Goal: Task Accomplishment & Management: Manage account settings

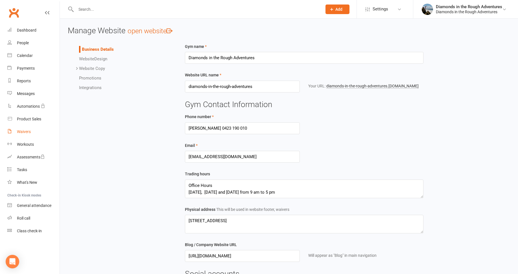
drag, startPoint x: 24, startPoint y: 129, endPoint x: 64, endPoint y: 127, distance: 40.2
click at [24, 129] on link "Waivers" at bounding box center [33, 132] width 52 height 13
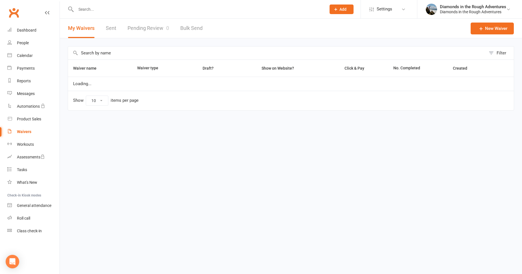
select select "25"
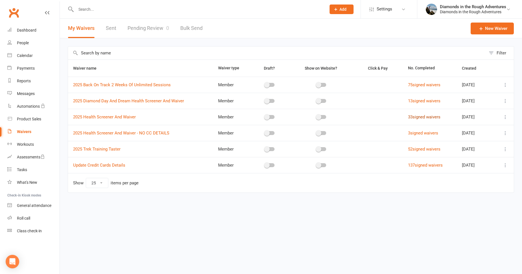
click at [418, 118] on link "33 signed waivers" at bounding box center [424, 117] width 32 height 5
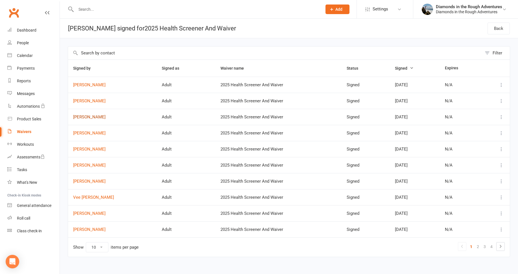
click at [88, 117] on link "[PERSON_NAME]" at bounding box center [112, 117] width 78 height 5
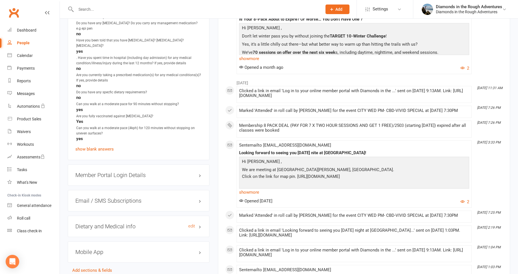
scroll to position [621, 0]
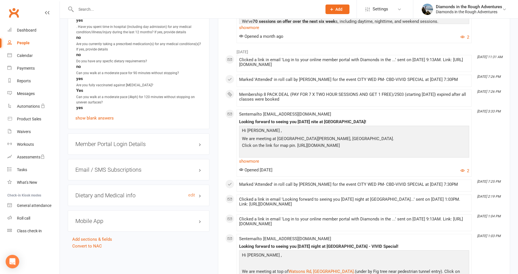
click at [125, 193] on h3 "Dietary and Medical info edit" at bounding box center [138, 196] width 126 height 6
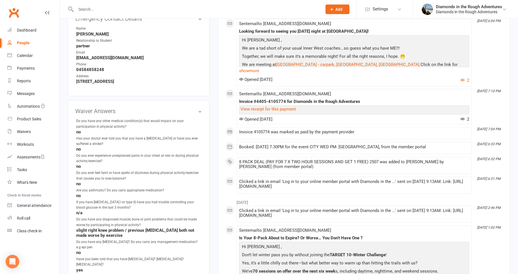
scroll to position [367, 0]
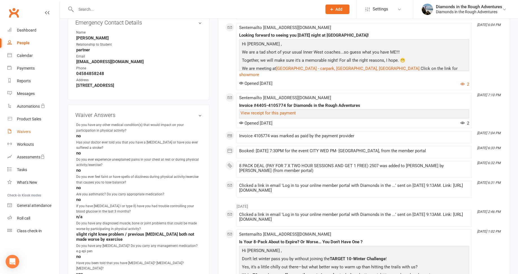
drag, startPoint x: 27, startPoint y: 131, endPoint x: 67, endPoint y: 133, distance: 39.3
click at [28, 131] on div "Waivers" at bounding box center [24, 132] width 14 height 5
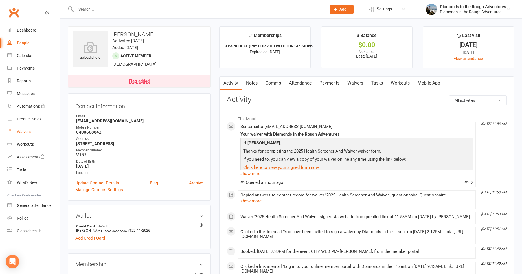
select select "25"
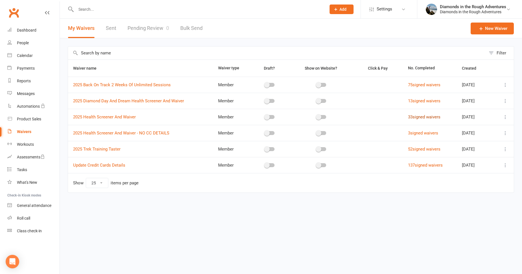
click at [414, 115] on link "33 signed waivers" at bounding box center [424, 117] width 32 height 5
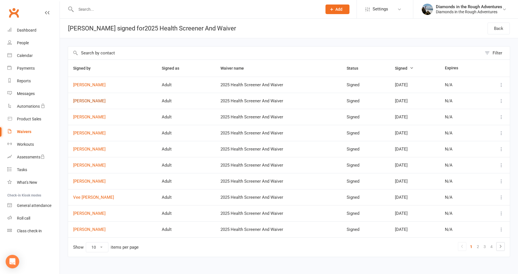
click at [86, 101] on link "[PERSON_NAME]" at bounding box center [112, 101] width 78 height 5
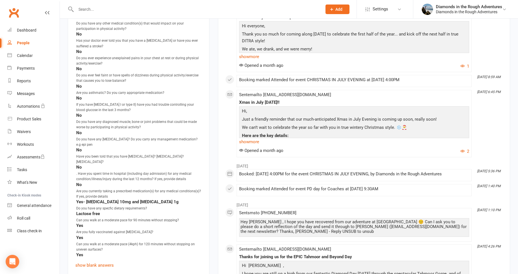
scroll to position [452, 0]
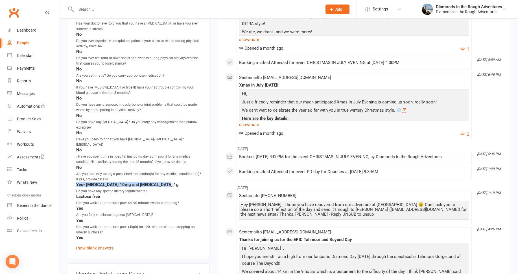
drag, startPoint x: 165, startPoint y: 179, endPoint x: 70, endPoint y: 178, distance: 95.1
click at [70, 178] on div "Waiver Answers edit Do you have any other medical condition(s) that would impac…" at bounding box center [139, 123] width 142 height 274
drag, startPoint x: 70, startPoint y: 178, endPoint x: 103, endPoint y: 179, distance: 33.1
copy strong "Yes- [MEDICAL_DATA] 10mg and [MEDICAL_DATA] 1g"
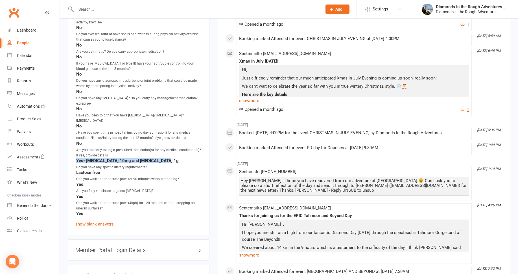
scroll to position [565, 0]
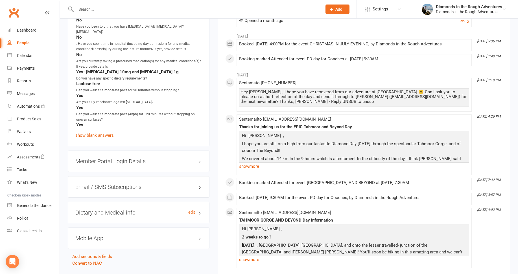
click at [125, 210] on h3 "Dietary and Medical info edit" at bounding box center [138, 213] width 126 height 6
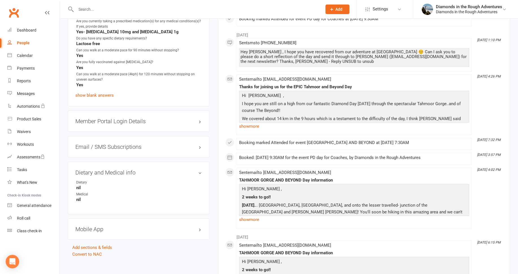
scroll to position [621, 0]
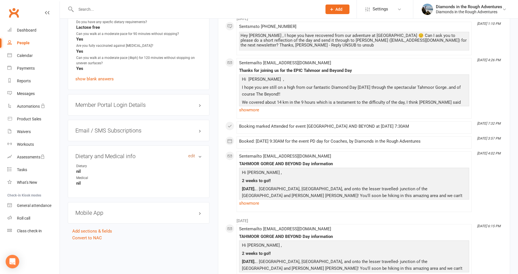
click at [191, 154] on link "edit" at bounding box center [191, 156] width 7 height 5
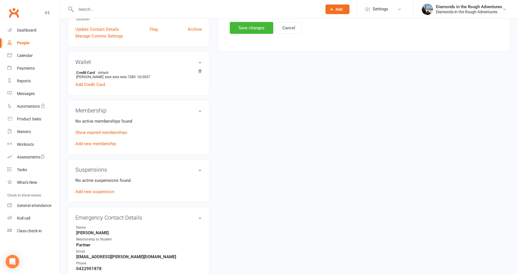
scroll to position [48, 0]
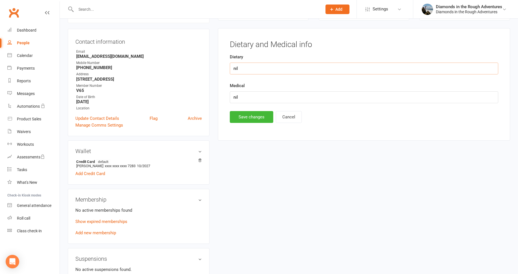
drag, startPoint x: 243, startPoint y: 69, endPoint x: 225, endPoint y: 69, distance: 18.4
click at [225, 70] on div "Dietary and Medical info Dietary nil Medical nil Save changes Cancel" at bounding box center [364, 84] width 292 height 113
type input "Lactose free"
drag, startPoint x: 246, startPoint y: 97, endPoint x: 229, endPoint y: 96, distance: 17.8
click at [229, 96] on main "Dietary and Medical info Dietary Lactose free Medical nil Save changes Cancel" at bounding box center [364, 81] width 278 height 83
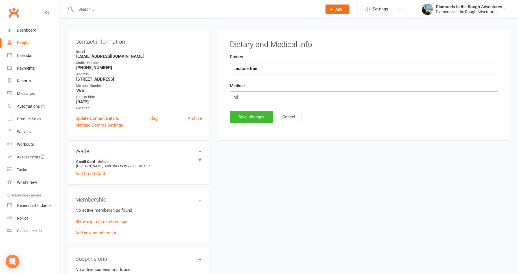
paste input "Yes- [MEDICAL_DATA] 10mg and [MEDICAL_DATA] 1g"
type input "Yes- [MEDICAL_DATA] 10mg and [MEDICAL_DATA] 1g"
click at [247, 117] on button "Save changes" at bounding box center [251, 117] width 43 height 12
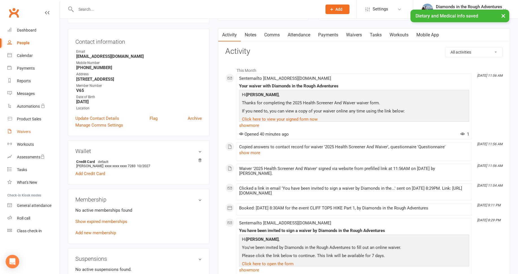
click at [24, 131] on div "Waivers" at bounding box center [24, 132] width 14 height 5
select select "25"
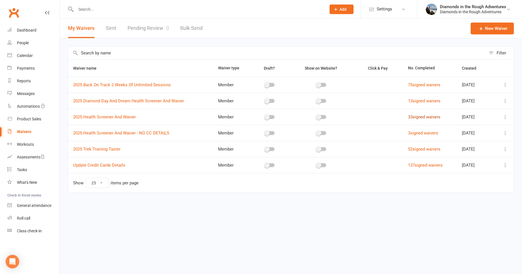
click at [420, 116] on link "33 signed waivers" at bounding box center [424, 117] width 32 height 5
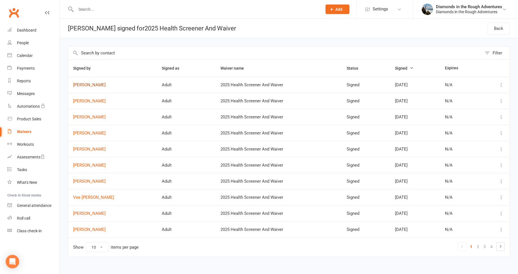
click at [97, 85] on link "[PERSON_NAME]" at bounding box center [112, 85] width 78 height 5
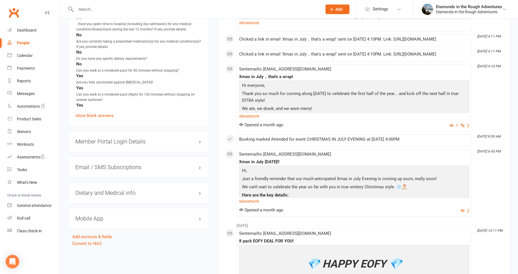
scroll to position [593, 0]
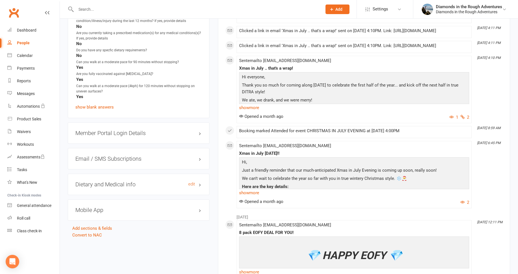
click at [123, 182] on h3 "Dietary and Medical info edit" at bounding box center [138, 185] width 126 height 6
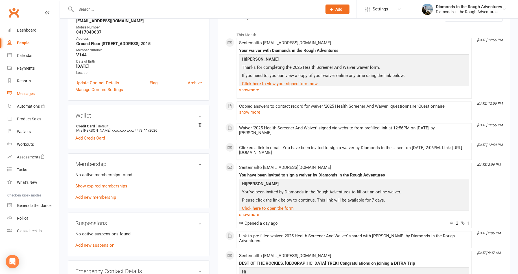
scroll to position [0, 0]
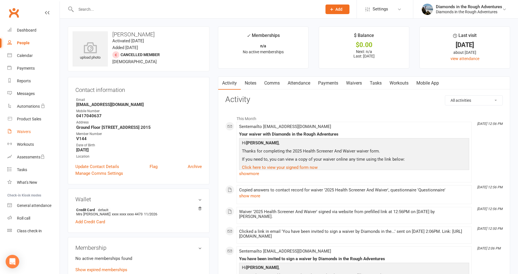
click at [25, 131] on div "Waivers" at bounding box center [24, 132] width 14 height 5
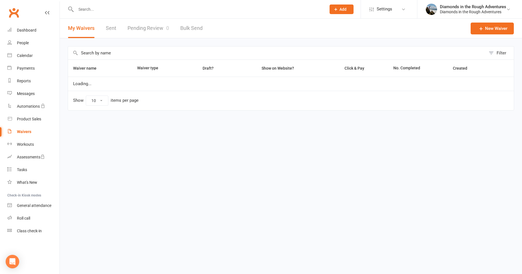
select select "25"
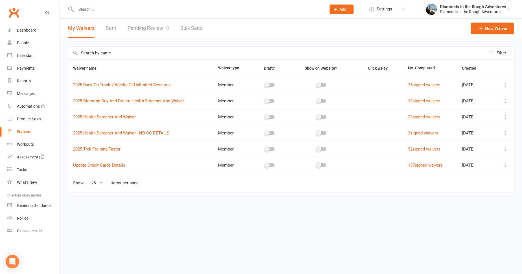
click at [111, 27] on link "Sent" at bounding box center [111, 28] width 10 height 19
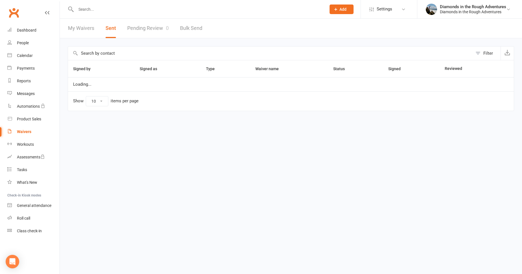
select select "100"
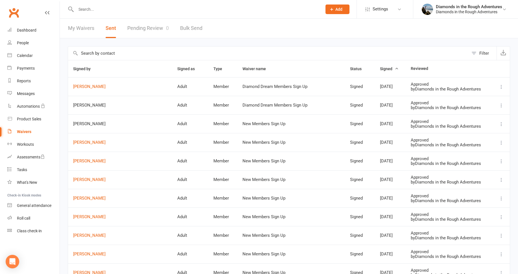
click at [78, 27] on link "My Waivers" at bounding box center [81, 28] width 26 height 19
select select "25"
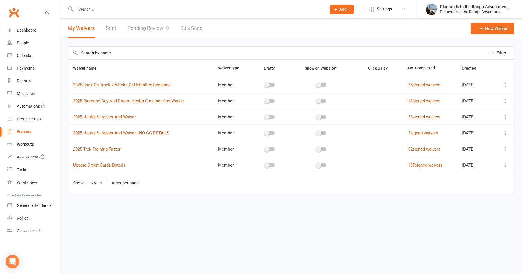
click at [417, 117] on link "33 signed waivers" at bounding box center [424, 117] width 32 height 5
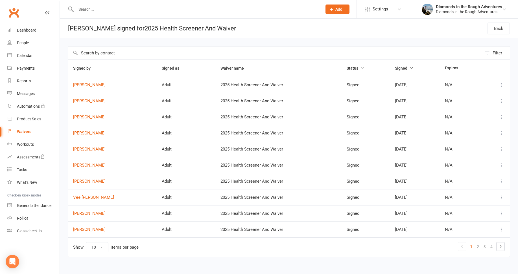
click at [347, 68] on span "Status" at bounding box center [356, 68] width 18 height 5
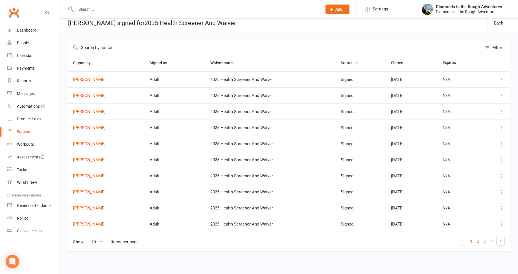
scroll to position [7, 0]
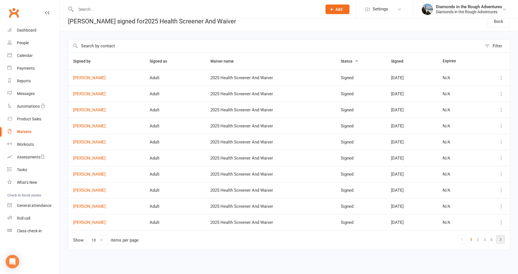
click at [499, 240] on icon at bounding box center [500, 239] width 7 height 7
click at [500, 240] on icon at bounding box center [500, 239] width 7 height 7
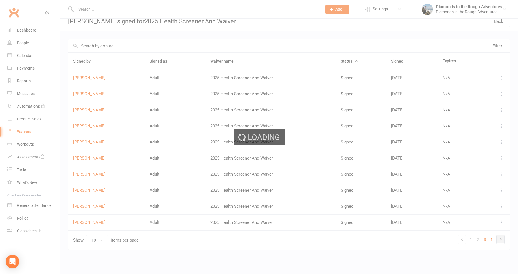
scroll to position [0, 0]
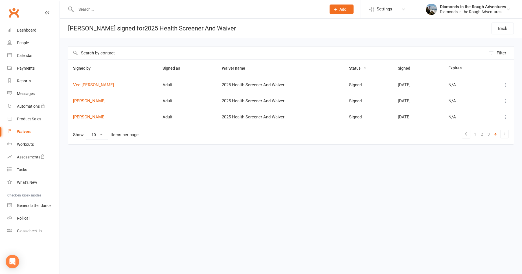
click at [27, 132] on div "Waivers" at bounding box center [24, 132] width 14 height 5
select select "25"
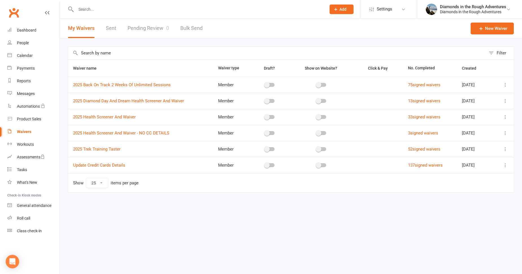
click at [110, 29] on link "Sent" at bounding box center [111, 28] width 10 height 19
select select "100"
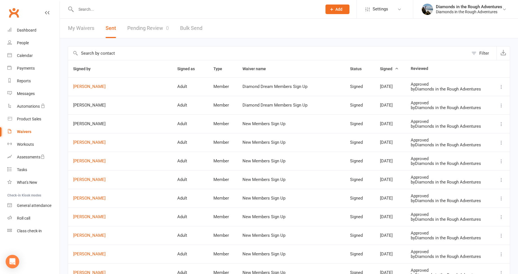
click at [380, 70] on span "Signed" at bounding box center [389, 69] width 19 height 5
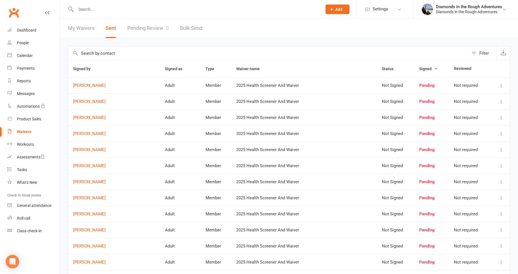
click at [290, 138] on td "2025 Health Screener And Waiver" at bounding box center [304, 134] width 146 height 16
click at [382, 69] on span "Status" at bounding box center [391, 69] width 18 height 5
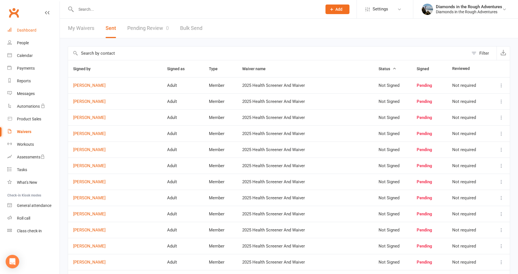
click at [32, 30] on div "Dashboard" at bounding box center [26, 30] width 19 height 5
